Goal: Task Accomplishment & Management: Use online tool/utility

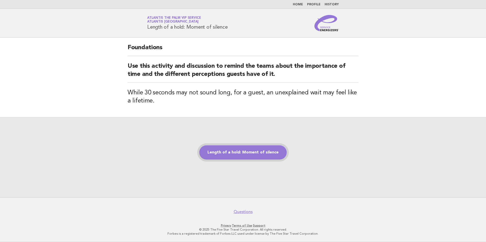
click at [241, 152] on link "Length of a hold: Moment of silence" at bounding box center [242, 153] width 87 height 14
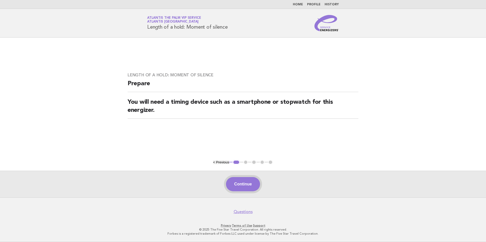
click at [241, 183] on button "Continue" at bounding box center [243, 184] width 34 height 14
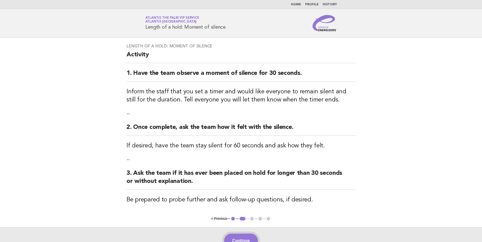
click at [242, 236] on button "Continue" at bounding box center [241, 241] width 34 height 14
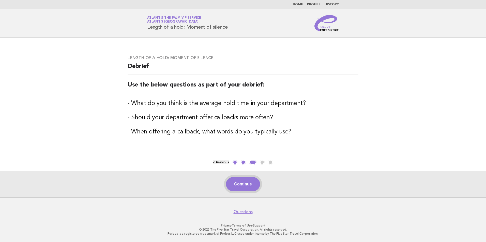
click at [247, 182] on button "Continue" at bounding box center [243, 184] width 34 height 14
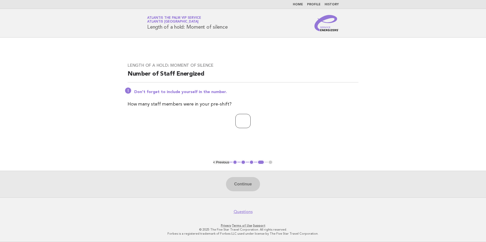
click at [240, 122] on input "number" at bounding box center [242, 121] width 15 height 14
type input "*"
click at [250, 189] on button "Continue" at bounding box center [243, 184] width 34 height 14
